Goal: Task Accomplishment & Management: Use online tool/utility

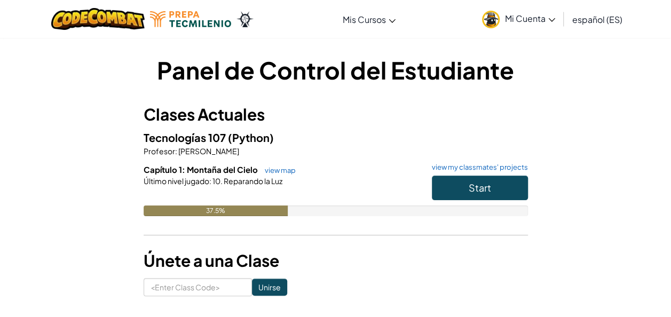
click at [255, 158] on div "Tecnologías 107 (Python) Profesor : [PERSON_NAME] Capítulo 1: Montaña del Cielo…" at bounding box center [336, 180] width 384 height 103
click at [469, 191] on span "Start" at bounding box center [480, 187] width 22 height 12
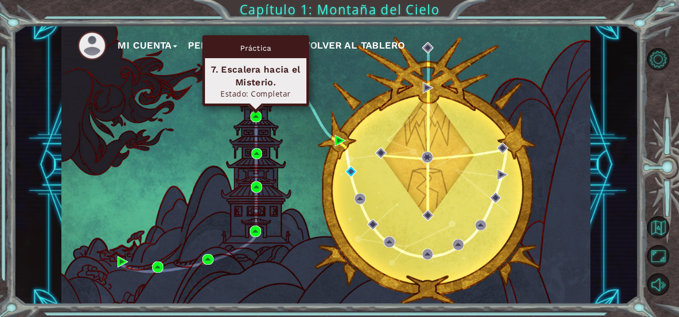
click at [257, 106] on div "Práctica 7. Escalera hacia el Misterio. Estado: Completar" at bounding box center [255, 70] width 107 height 71
click at [253, 117] on img at bounding box center [255, 116] width 11 height 11
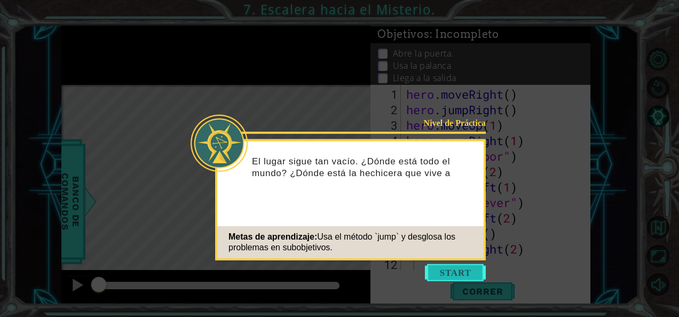
click at [461, 274] on button "Start" at bounding box center [455, 272] width 61 height 17
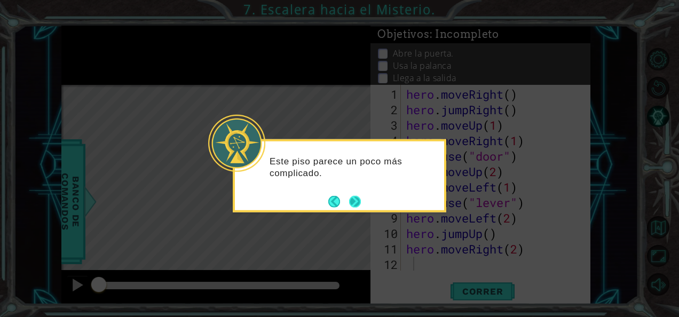
click at [350, 204] on button "Next" at bounding box center [355, 201] width 12 height 12
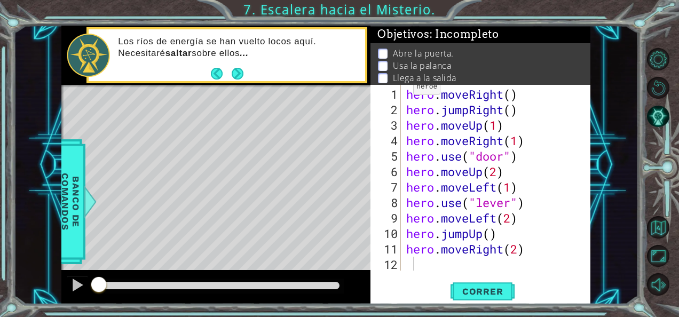
click at [338, 10] on div "1 ההההההההההההההההההההההההההההההההההההההההההההההההההההההההההההההההההההההההההההה…" at bounding box center [339, 158] width 679 height 317
click at [234, 77] on button "Next" at bounding box center [237, 74] width 12 height 12
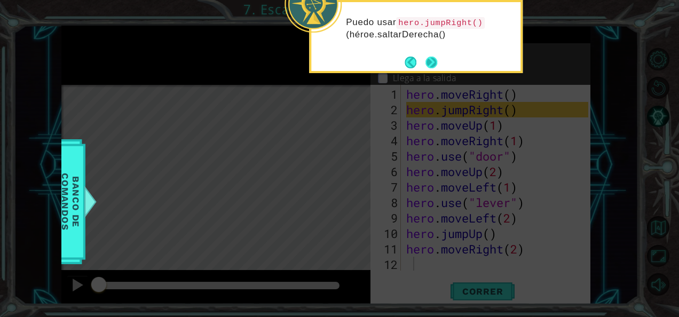
click at [436, 68] on button "Next" at bounding box center [431, 63] width 12 height 12
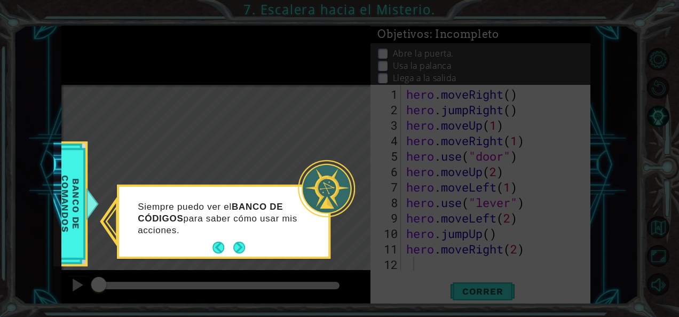
click at [242, 254] on footer at bounding box center [228, 248] width 33 height 16
click at [238, 253] on button "Next" at bounding box center [239, 248] width 12 height 12
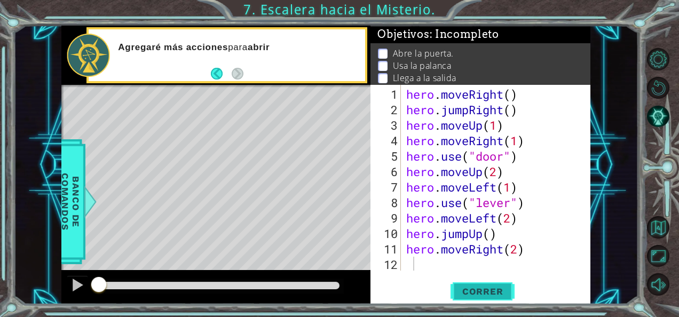
click at [476, 295] on span "Correr" at bounding box center [483, 291] width 62 height 11
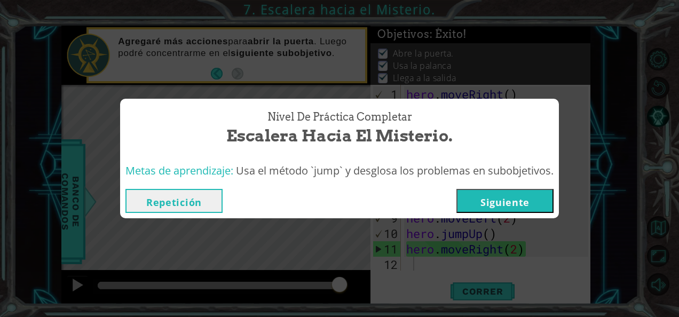
click at [485, 202] on button "Siguiente" at bounding box center [504, 201] width 97 height 24
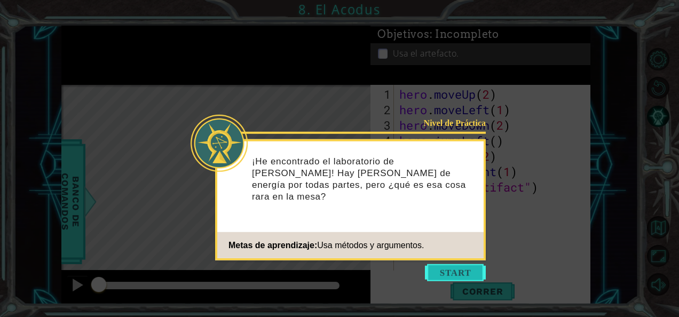
click at [449, 272] on button "Start" at bounding box center [455, 272] width 61 height 17
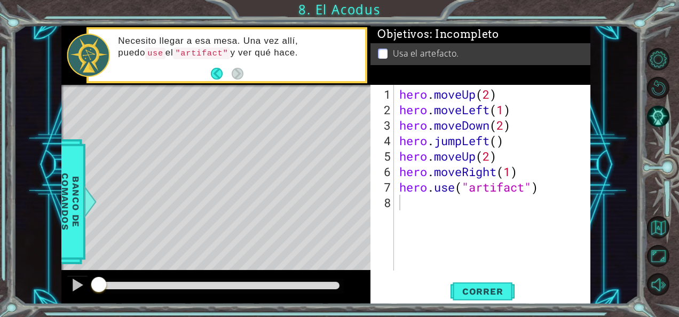
click at [449, 272] on div "1 2 3 4 5 6 7 8 hero . moveUp ( 2 ) hero . moveLeft ( 1 ) hero . moveDown ( 2 )…" at bounding box center [480, 194] width 220 height 219
click at [472, 296] on span "Correr" at bounding box center [483, 291] width 62 height 11
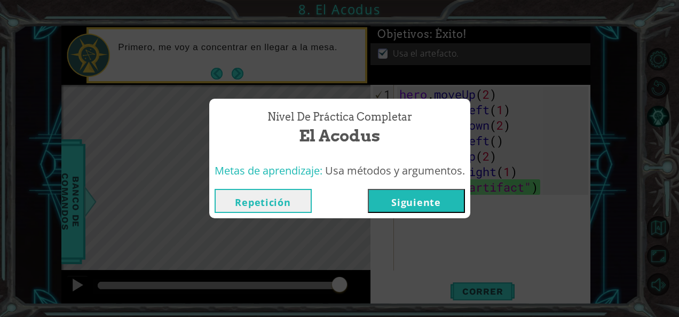
click at [406, 189] on button "Siguiente" at bounding box center [416, 201] width 97 height 24
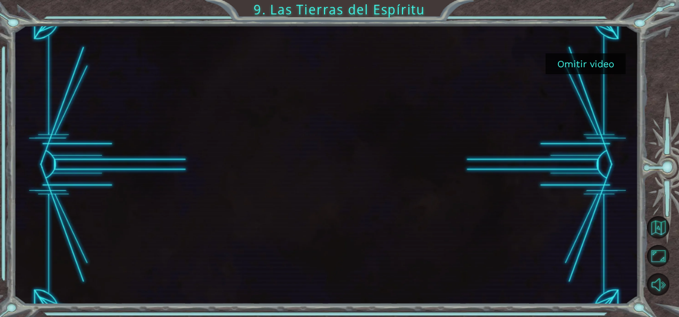
click at [564, 73] on button "Omitir video" at bounding box center [585, 63] width 80 height 21
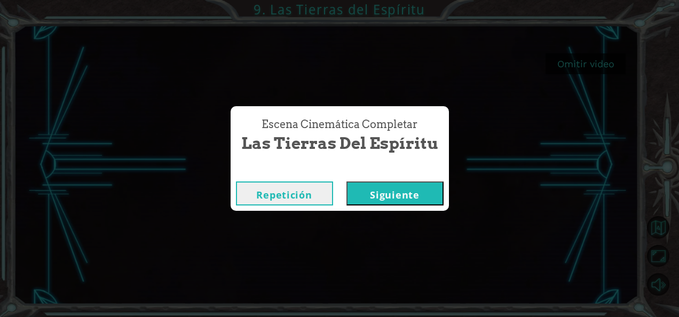
click at [294, 200] on button "Repetición" at bounding box center [284, 193] width 97 height 24
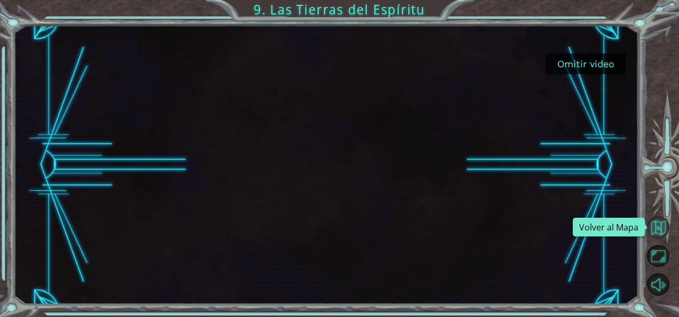
click at [658, 228] on button "Volver al Mapa" at bounding box center [658, 227] width 22 height 22
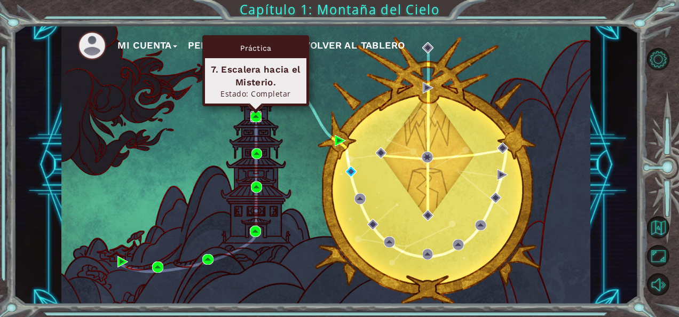
click at [255, 114] on img at bounding box center [255, 116] width 11 height 11
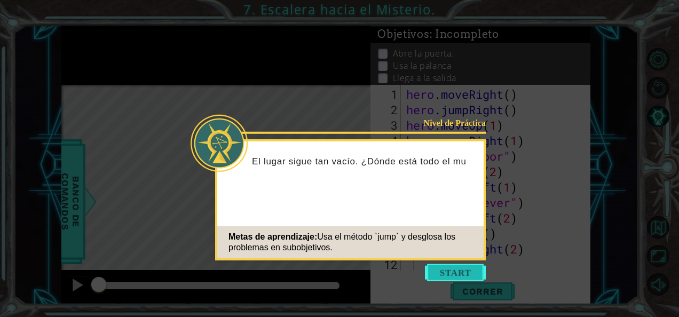
click at [443, 279] on button "Start" at bounding box center [455, 272] width 61 height 17
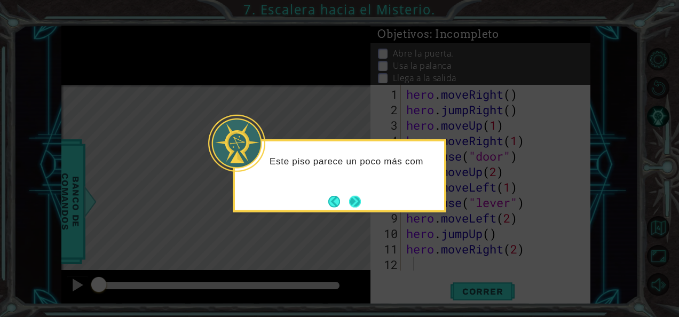
click at [359, 202] on button "Next" at bounding box center [355, 201] width 12 height 12
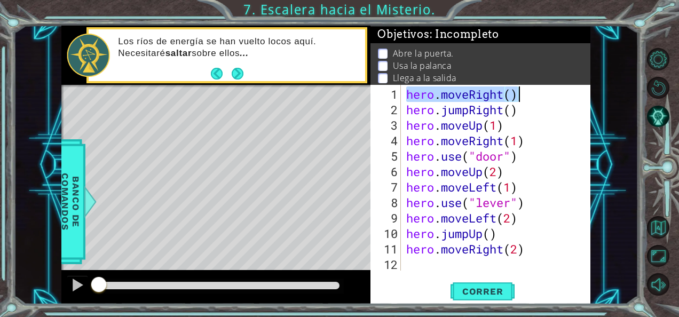
drag, startPoint x: 407, startPoint y: 94, endPoint x: 518, endPoint y: 94, distance: 110.5
click at [518, 94] on div "hero . moveRight ( ) hero . jumpRight ( ) hero . moveUp ( 1 ) hero . moveRight …" at bounding box center [498, 194] width 189 height 217
click at [407, 93] on div "hero . moveRight ( ) hero . jumpRight ( ) hero . moveUp ( 1 ) hero . moveRight …" at bounding box center [496, 178] width 184 height 186
drag, startPoint x: 407, startPoint y: 93, endPoint x: 512, endPoint y: 93, distance: 105.1
click at [512, 93] on div "hero . moveRight ( ) hero . jumpRight ( ) hero . moveUp ( 1 ) hero . moveRight …" at bounding box center [498, 194] width 189 height 217
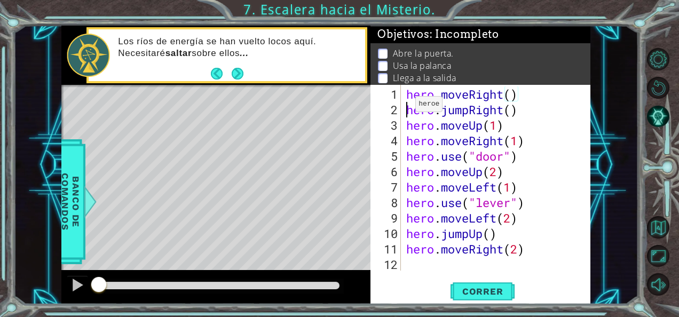
click at [406, 108] on div "hero . moveRight ( ) hero . jumpRight ( ) hero . moveUp ( 1 ) hero . moveRight …" at bounding box center [498, 194] width 189 height 217
drag, startPoint x: 406, startPoint y: 108, endPoint x: 512, endPoint y: 109, distance: 106.2
click at [512, 109] on div "hero . moveRight ( ) hero . jumpRight ( ) hero . moveUp ( 1 ) hero . moveRight …" at bounding box center [498, 194] width 189 height 217
click at [408, 128] on div "hero . moveRight ( ) hero . jumpRight ( ) hero . moveUp ( 1 ) hero . moveRight …" at bounding box center [498, 194] width 189 height 217
drag, startPoint x: 408, startPoint y: 128, endPoint x: 508, endPoint y: 122, distance: 100.5
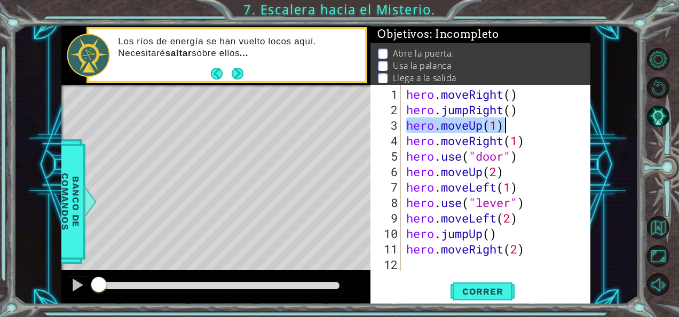
click at [508, 122] on div "hero . moveRight ( ) hero . jumpRight ( ) hero . moveUp ( 1 ) hero . moveRight …" at bounding box center [498, 194] width 189 height 217
click at [406, 139] on div "hero . moveRight ( ) hero . jumpRight ( ) hero . moveUp ( 1 ) hero . moveRight …" at bounding box center [498, 194] width 189 height 217
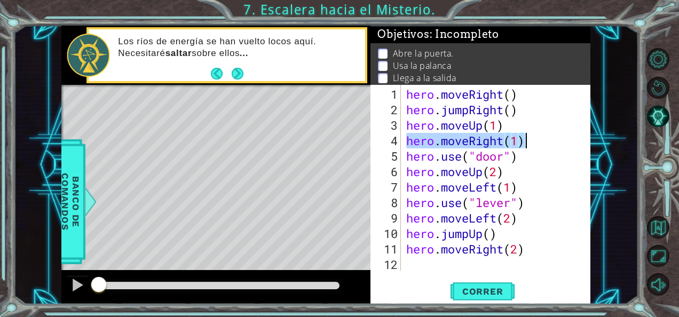
drag, startPoint x: 406, startPoint y: 139, endPoint x: 523, endPoint y: 142, distance: 117.5
click at [523, 142] on div "hero . moveRight ( ) hero . jumpRight ( ) hero . moveUp ( 1 ) hero . moveRight …" at bounding box center [498, 194] width 189 height 217
click at [407, 155] on div "hero . moveRight ( ) hero . jumpRight ( ) hero . moveUp ( 1 ) hero . moveRight …" at bounding box center [498, 194] width 189 height 217
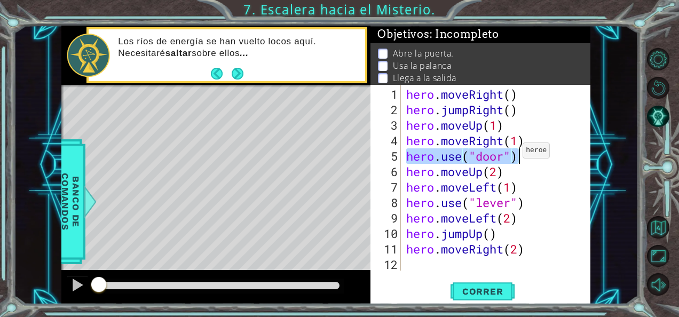
drag, startPoint x: 407, startPoint y: 155, endPoint x: 513, endPoint y: 155, distance: 106.2
click at [513, 155] on div "hero . moveRight ( ) hero . jumpRight ( ) hero . moveUp ( 1 ) hero . moveRight …" at bounding box center [498, 194] width 189 height 217
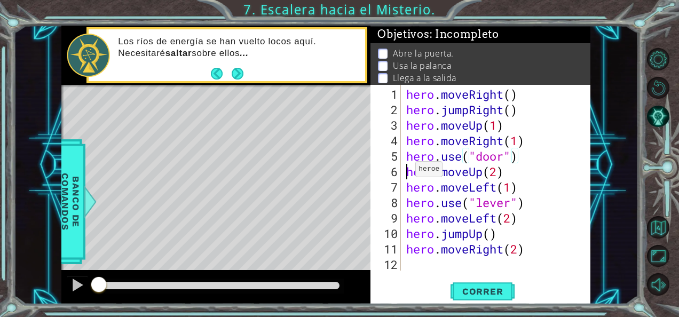
click at [406, 173] on div "hero . moveRight ( ) hero . jumpRight ( ) hero . moveUp ( 1 ) hero . moveRight …" at bounding box center [498, 194] width 189 height 217
drag, startPoint x: 406, startPoint y: 173, endPoint x: 502, endPoint y: 172, distance: 95.6
click at [502, 172] on div "hero . moveRight ( ) hero . jumpRight ( ) hero . moveUp ( 1 ) hero . moveRight …" at bounding box center [498, 194] width 189 height 217
click at [406, 188] on div "hero . moveRight ( ) hero . jumpRight ( ) hero . moveUp ( 1 ) hero . moveRight …" at bounding box center [498, 194] width 189 height 217
drag, startPoint x: 406, startPoint y: 188, endPoint x: 518, endPoint y: 187, distance: 112.1
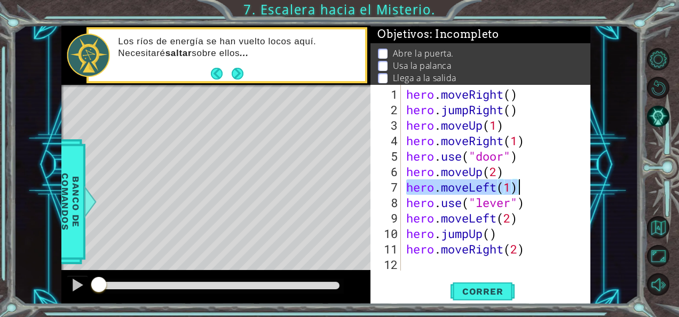
click at [518, 187] on div "hero . moveRight ( ) hero . jumpRight ( ) hero . moveUp ( 1 ) hero . moveRight …" at bounding box center [498, 194] width 189 height 217
click at [407, 202] on div "hero . moveRight ( ) hero . jumpRight ( ) hero . moveUp ( 1 ) hero . moveRight …" at bounding box center [498, 194] width 189 height 217
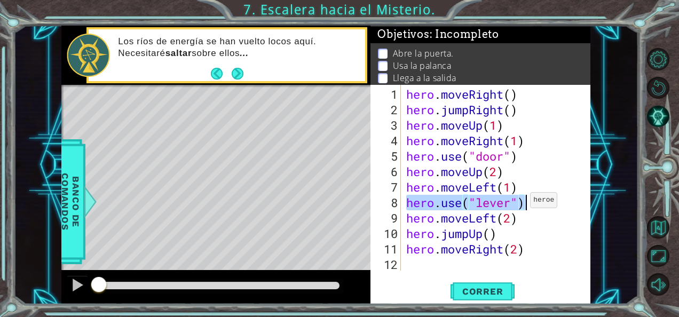
drag, startPoint x: 407, startPoint y: 202, endPoint x: 520, endPoint y: 204, distance: 113.2
click at [520, 204] on div "hero . moveRight ( ) hero . jumpRight ( ) hero . moveUp ( 1 ) hero . moveRight …" at bounding box center [498, 194] width 189 height 217
click at [406, 222] on div "hero . moveRight ( ) hero . jumpRight ( ) hero . moveUp ( 1 ) hero . moveRight …" at bounding box center [498, 194] width 189 height 217
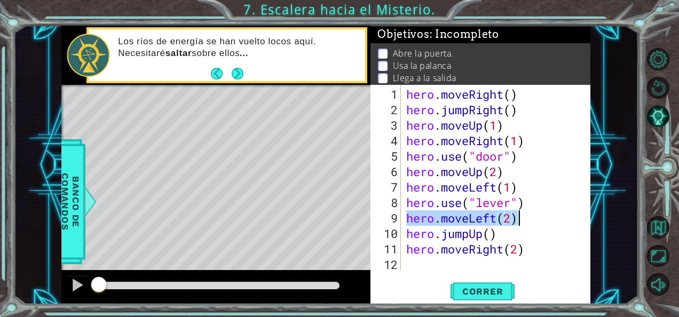
drag, startPoint x: 406, startPoint y: 222, endPoint x: 517, endPoint y: 222, distance: 111.0
click at [517, 222] on div "hero . moveRight ( ) hero . jumpRight ( ) hero . moveUp ( 1 ) hero . moveRight …" at bounding box center [498, 194] width 189 height 217
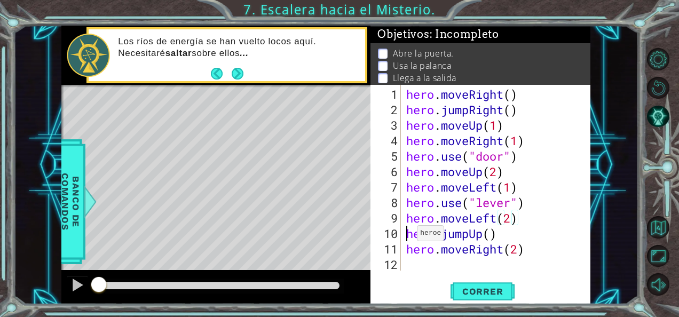
click at [408, 238] on div "hero . moveRight ( ) hero . jumpRight ( ) hero . moveUp ( 1 ) hero . moveRight …" at bounding box center [498, 194] width 189 height 217
drag, startPoint x: 408, startPoint y: 238, endPoint x: 495, endPoint y: 233, distance: 87.6
click at [495, 233] on div "hero . moveRight ( ) hero . jumpRight ( ) hero . moveUp ( 1 ) hero . moveRight …" at bounding box center [498, 194] width 189 height 217
click at [406, 250] on div "hero . moveRight ( ) hero . jumpRight ( ) hero . moveUp ( 1 ) hero . moveRight …" at bounding box center [498, 194] width 189 height 217
type textarea "hero.moveRight(2)"
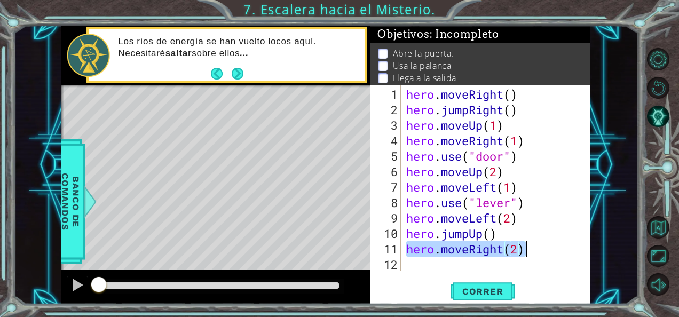
drag, startPoint x: 406, startPoint y: 250, endPoint x: 516, endPoint y: 247, distance: 110.0
click at [516, 247] on div "hero . moveRight ( ) hero . jumpRight ( ) hero . moveUp ( 1 ) hero . moveRight …" at bounding box center [498, 194] width 189 height 217
drag, startPoint x: 516, startPoint y: 247, endPoint x: 480, endPoint y: 262, distance: 38.5
click at [480, 262] on div "hero . moveRight ( ) hero . jumpRight ( ) hero . moveUp ( 1 ) hero . moveRight …" at bounding box center [498, 194] width 189 height 217
click at [407, 251] on div "hero . moveRight ( ) hero . jumpRight ( ) hero . moveUp ( 1 ) hero . moveRight …" at bounding box center [498, 194] width 189 height 217
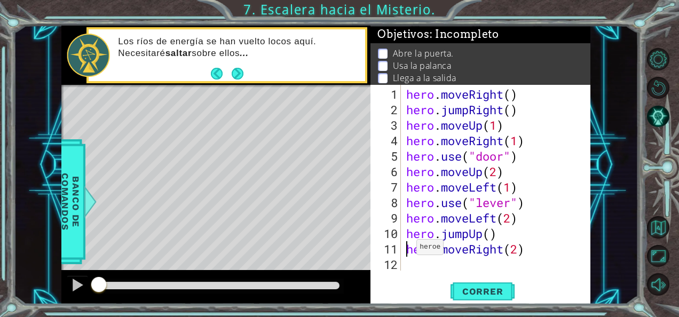
type textarea "hero.moveRight(2)"
drag, startPoint x: 407, startPoint y: 251, endPoint x: 518, endPoint y: 250, distance: 111.0
click at [518, 250] on div "hero . moveRight ( ) hero . jumpRight ( ) hero . moveUp ( 1 ) hero . moveRight …" at bounding box center [498, 194] width 189 height 217
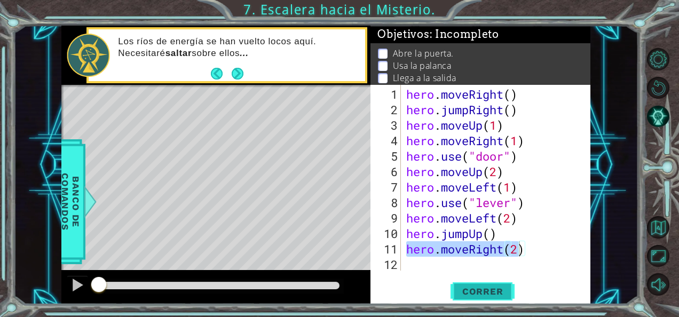
click at [472, 298] on button "Correr" at bounding box center [482, 291] width 64 height 22
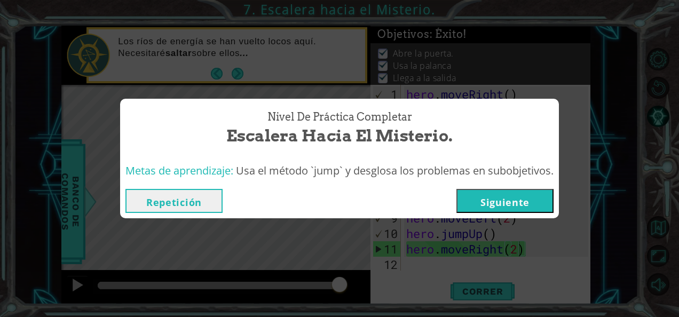
click at [482, 208] on button "Siguiente" at bounding box center [504, 201] width 97 height 24
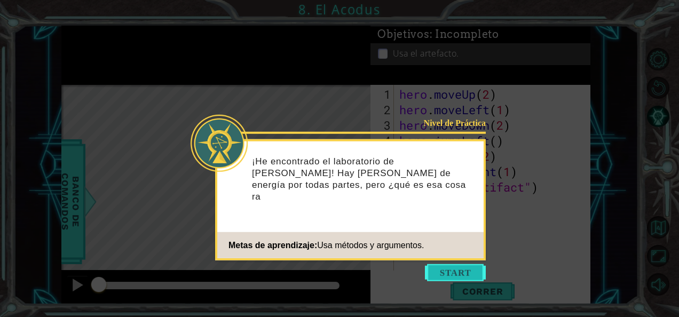
click at [434, 272] on button "Start" at bounding box center [455, 272] width 61 height 17
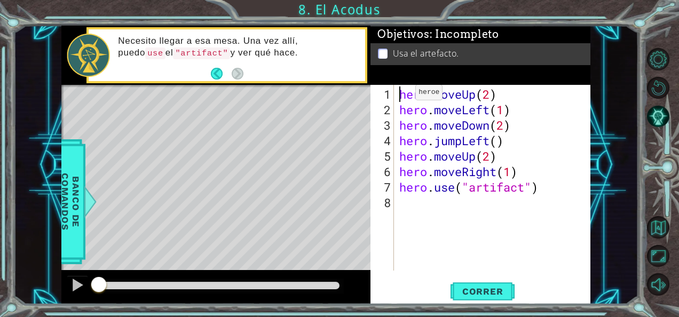
click at [399, 96] on div "hero . moveUp ( 2 ) hero . moveLeft ( 1 ) hero . moveDown ( 2 ) hero . jumpLeft…" at bounding box center [495, 194] width 196 height 217
drag, startPoint x: 399, startPoint y: 96, endPoint x: 500, endPoint y: 92, distance: 101.0
click at [500, 92] on div "hero . moveUp ( 2 ) hero . moveLeft ( 1 ) hero . moveDown ( 2 ) hero . jumpLeft…" at bounding box center [495, 194] width 196 height 217
click at [400, 111] on div "hero . moveUp ( 2 ) hero . moveLeft ( 1 ) hero . moveDown ( 2 ) hero . jumpLeft…" at bounding box center [495, 194] width 196 height 217
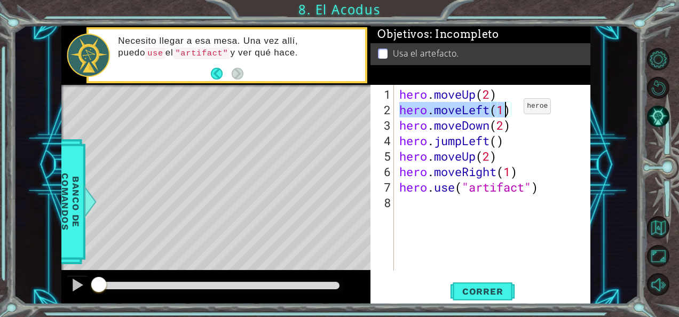
drag, startPoint x: 400, startPoint y: 111, endPoint x: 507, endPoint y: 110, distance: 107.3
click at [507, 110] on div "hero . moveUp ( 2 ) hero . moveLeft ( 1 ) hero . moveDown ( 2 ) hero . jumpLeft…" at bounding box center [495, 194] width 196 height 217
click at [400, 107] on div "hero . moveUp ( 2 ) hero . moveLeft ( 1 ) hero . moveDown ( 2 ) hero . jumpLeft…" at bounding box center [492, 178] width 191 height 186
drag, startPoint x: 400, startPoint y: 107, endPoint x: 510, endPoint y: 108, distance: 110.0
click at [510, 108] on div "hero . moveUp ( 2 ) hero . moveLeft ( 1 ) hero . moveDown ( 2 ) hero . jumpLeft…" at bounding box center [495, 194] width 196 height 217
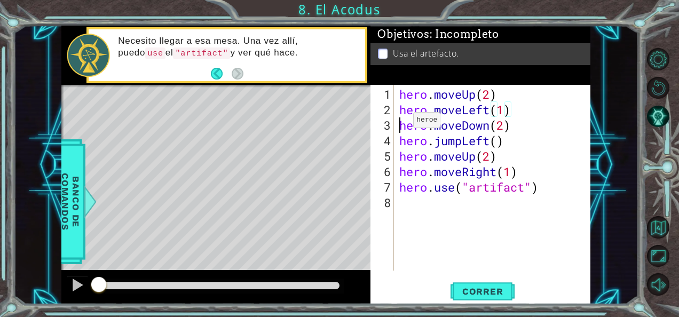
click at [397, 124] on div "hero . moveUp ( 2 ) hero . moveLeft ( 1 ) hero . moveDown ( 2 ) hero . jumpLeft…" at bounding box center [495, 194] width 196 height 217
drag, startPoint x: 397, startPoint y: 124, endPoint x: 508, endPoint y: 125, distance: 111.0
click at [508, 125] on div "hero . moveUp ( 2 ) hero . moveLeft ( 1 ) hero . moveDown ( 2 ) hero . jumpLeft…" at bounding box center [495, 194] width 196 height 217
click at [400, 125] on div "hero . moveUp ( 2 ) hero . moveLeft ( 1 ) hero . moveDown ( 2 ) hero . jumpLeft…" at bounding box center [492, 178] width 191 height 186
drag, startPoint x: 400, startPoint y: 125, endPoint x: 509, endPoint y: 123, distance: 109.4
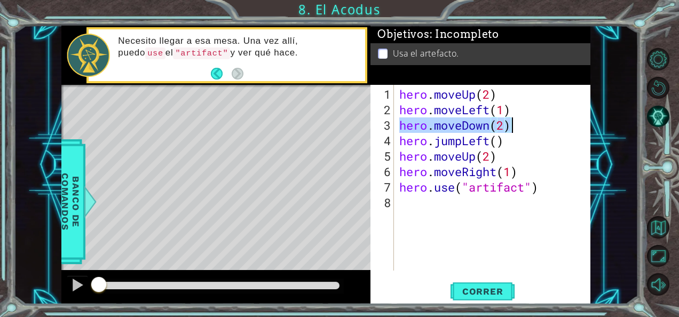
click at [509, 123] on div "hero . moveUp ( 2 ) hero . moveLeft ( 1 ) hero . moveDown ( 2 ) hero . jumpLeft…" at bounding box center [495, 194] width 196 height 217
click at [395, 137] on div "hero.moveDown(2) 1 2 3 4 5 6 7 8 hero . moveUp ( 2 ) hero . moveLeft ( 1 ) hero…" at bounding box center [479, 178] width 218 height 186
click at [400, 140] on div "hero . moveUp ( 2 ) hero . moveLeft ( 1 ) hero . moveDown ( 2 ) hero . jumpLeft…" at bounding box center [495, 194] width 196 height 217
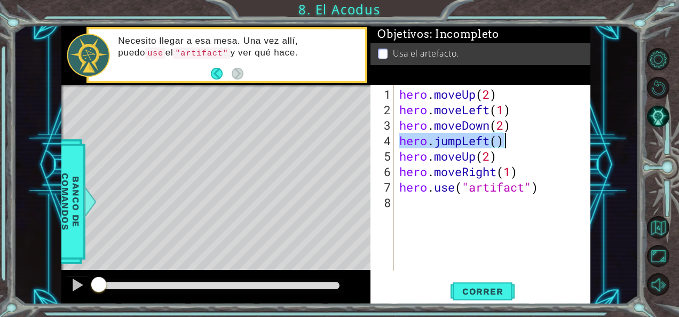
drag, startPoint x: 400, startPoint y: 140, endPoint x: 504, endPoint y: 137, distance: 103.6
click at [504, 137] on div "hero . moveUp ( 2 ) hero . moveLeft ( 1 ) hero . moveDown ( 2 ) hero . jumpLeft…" at bounding box center [495, 194] width 196 height 217
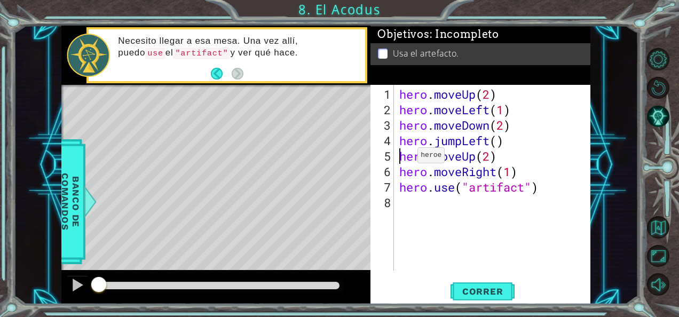
click at [401, 159] on div "hero . moveUp ( 2 ) hero . moveLeft ( 1 ) hero . moveDown ( 2 ) hero . jumpLeft…" at bounding box center [495, 194] width 196 height 217
drag, startPoint x: 401, startPoint y: 159, endPoint x: 500, endPoint y: 155, distance: 98.3
click at [500, 155] on div "hero . moveUp ( 2 ) hero . moveLeft ( 1 ) hero . moveDown ( 2 ) hero . jumpLeft…" at bounding box center [495, 194] width 196 height 217
click at [402, 168] on div "hero . moveUp ( 2 ) hero . moveLeft ( 1 ) hero . moveDown ( 2 ) hero . jumpLeft…" at bounding box center [495, 194] width 196 height 217
drag, startPoint x: 402, startPoint y: 168, endPoint x: 518, endPoint y: 172, distance: 115.4
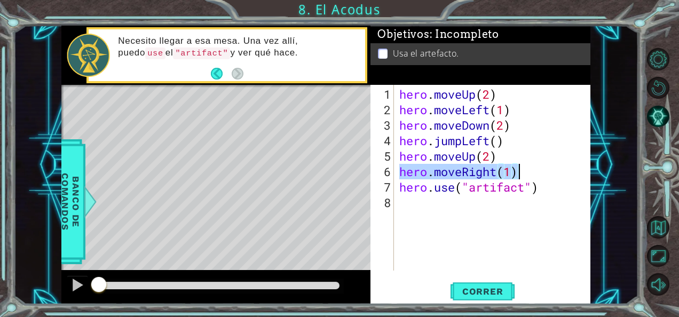
click at [518, 172] on div "hero . moveUp ( 2 ) hero . moveLeft ( 1 ) hero . moveDown ( 2 ) hero . jumpLeft…" at bounding box center [495, 194] width 196 height 217
drag, startPoint x: 518, startPoint y: 172, endPoint x: 564, endPoint y: 181, distance: 47.2
click at [401, 185] on div "hero . moveUp ( 2 ) hero . moveLeft ( 1 ) hero . moveDown ( 2 ) hero . jumpLeft…" at bounding box center [495, 194] width 196 height 217
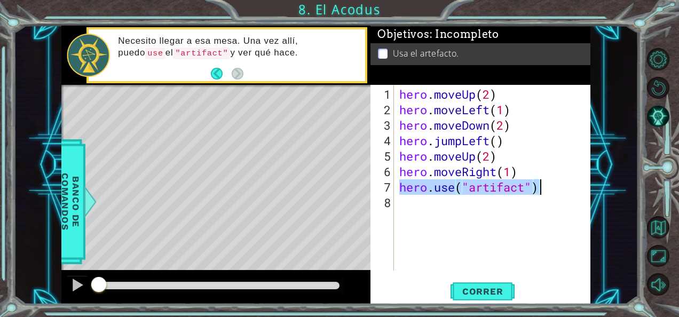
drag, startPoint x: 401, startPoint y: 185, endPoint x: 543, endPoint y: 190, distance: 142.1
click at [543, 190] on div "hero . moveUp ( 2 ) hero . moveLeft ( 1 ) hero . moveDown ( 2 ) hero . jumpLeft…" at bounding box center [495, 194] width 196 height 217
paste textarea "moveRight(1"
click at [398, 189] on div "hero . moveUp ( 2 ) hero . moveLeft ( 1 ) hero . moveDown ( 2 ) hero . jumpLeft…" at bounding box center [495, 194] width 196 height 217
drag, startPoint x: 398, startPoint y: 189, endPoint x: 521, endPoint y: 182, distance: 123.0
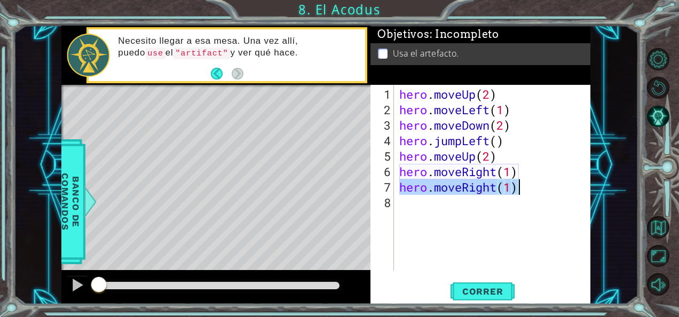
click at [521, 182] on div "hero . moveUp ( 2 ) hero . moveLeft ( 1 ) hero . moveDown ( 2 ) hero . jumpLeft…" at bounding box center [495, 194] width 196 height 217
click at [482, 297] on button "Correr" at bounding box center [482, 291] width 64 height 22
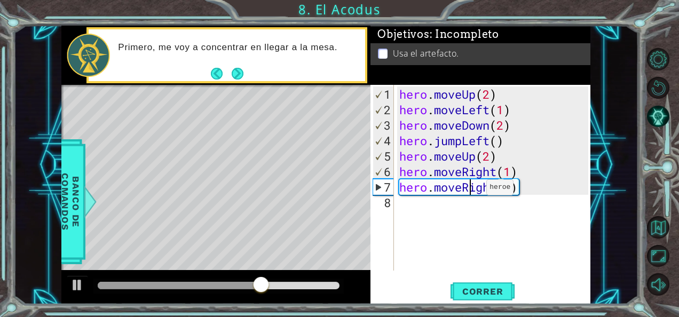
click at [470, 191] on div "hero . moveUp ( 2 ) hero . moveLeft ( 1 ) hero . moveDown ( 2 ) hero . jumpLeft…" at bounding box center [495, 194] width 196 height 217
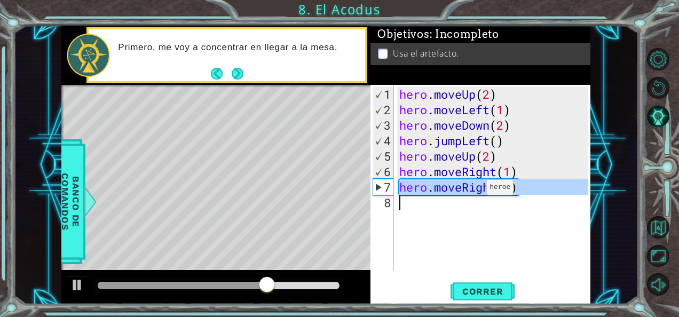
click at [470, 191] on div "hero . moveUp ( 2 ) hero . moveLeft ( 1 ) hero . moveDown ( 2 ) hero . jumpLeft…" at bounding box center [495, 194] width 196 height 217
type textarea "hero.moveRight(1)"
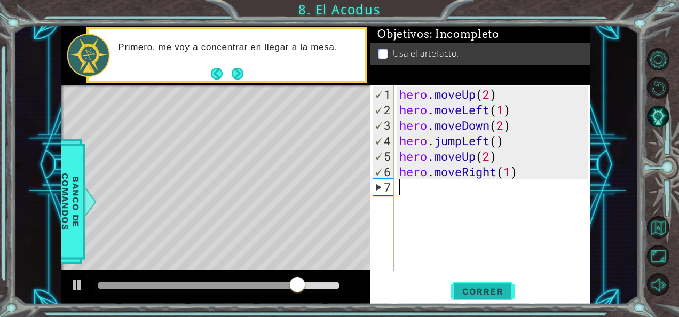
click at [469, 283] on button "Correr" at bounding box center [482, 291] width 64 height 22
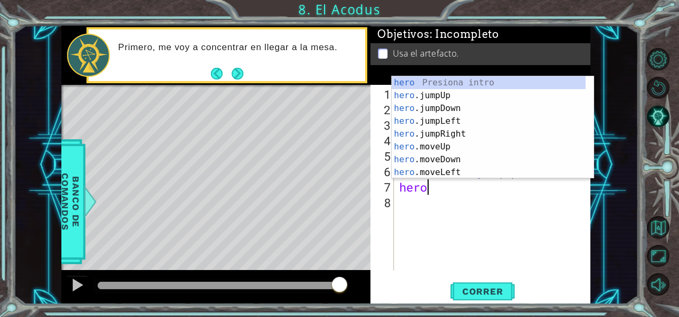
scroll to position [0, 1]
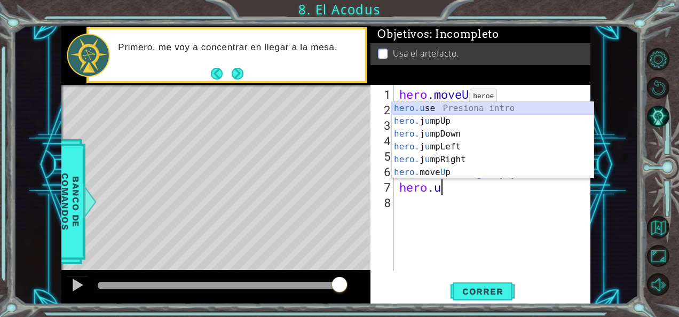
click at [451, 107] on div "hero.u se Presiona intro hero. j u mpUp Presiona intro hero. j u mpDown Presion…" at bounding box center [493, 153] width 202 height 102
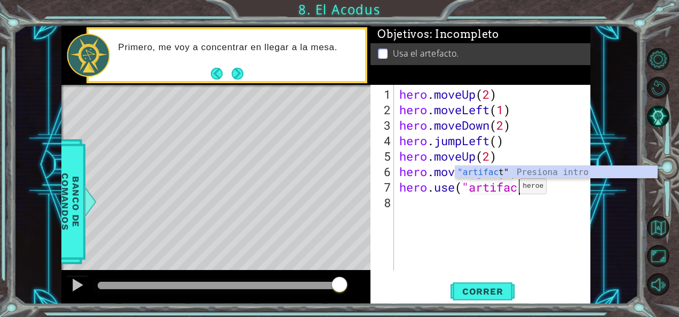
scroll to position [0, 5]
type textarea "hero.use("artifact")"
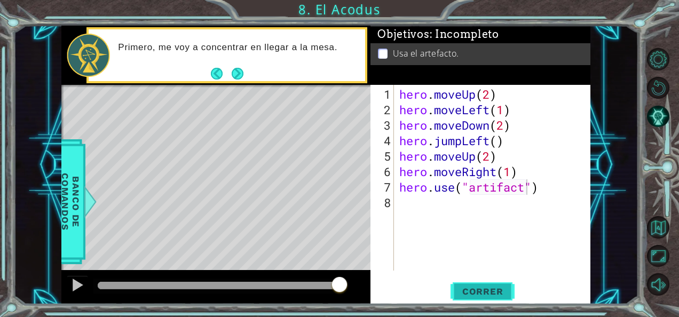
click at [484, 299] on button "Correr" at bounding box center [482, 291] width 64 height 22
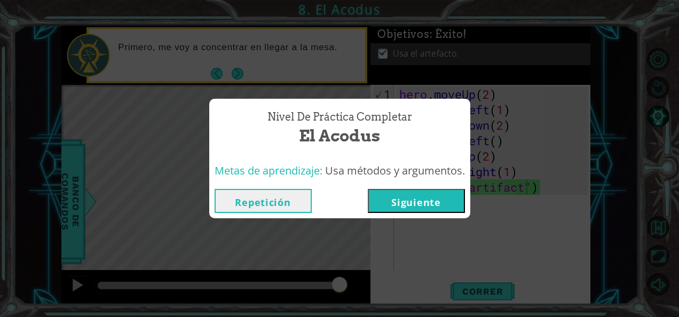
click at [294, 208] on button "Repetición" at bounding box center [263, 201] width 97 height 24
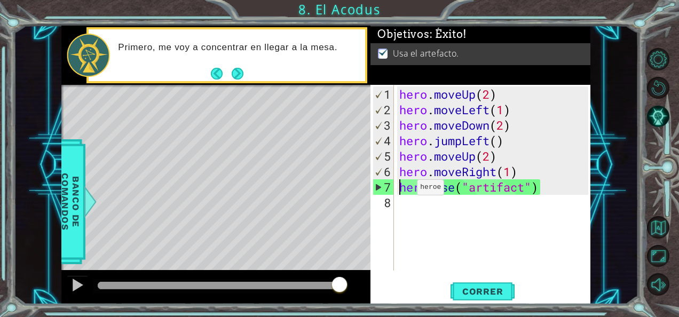
click at [401, 191] on div "hero . moveUp ( 2 ) hero . moveLeft ( 1 ) hero . moveDown ( 2 ) hero . jumpLeft…" at bounding box center [495, 194] width 196 height 217
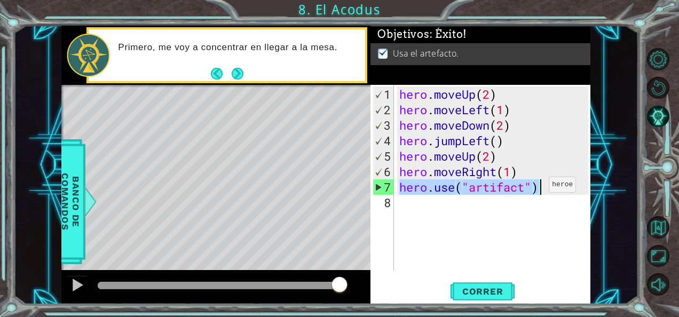
drag, startPoint x: 401, startPoint y: 191, endPoint x: 533, endPoint y: 189, distance: 131.9
click at [533, 189] on div "hero . moveUp ( 2 ) hero . moveLeft ( 1 ) hero . moveDown ( 2 ) hero . jumpLeft…" at bounding box center [495, 194] width 196 height 217
